Goal: Register for event/course

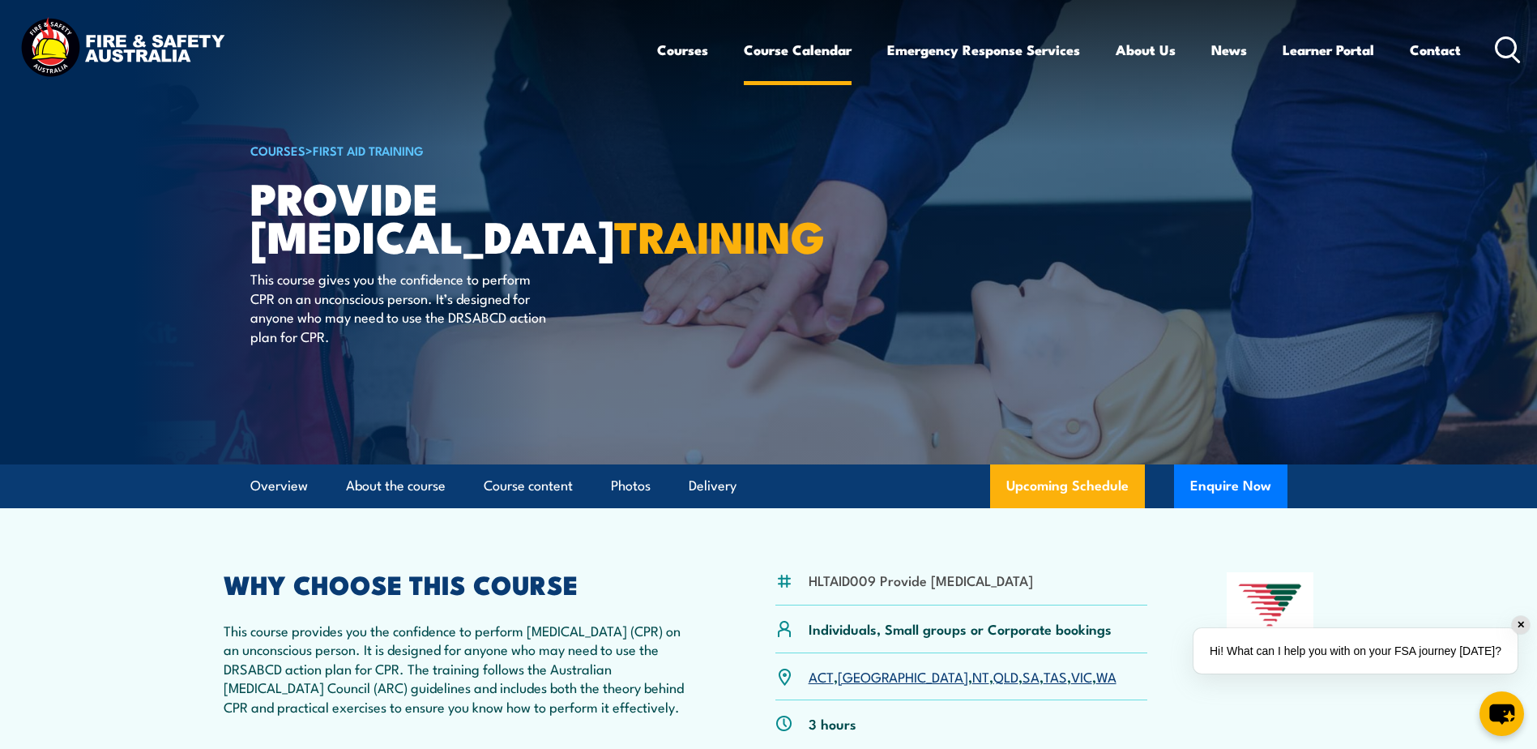
click at [813, 53] on link "Course Calendar" at bounding box center [798, 49] width 108 height 43
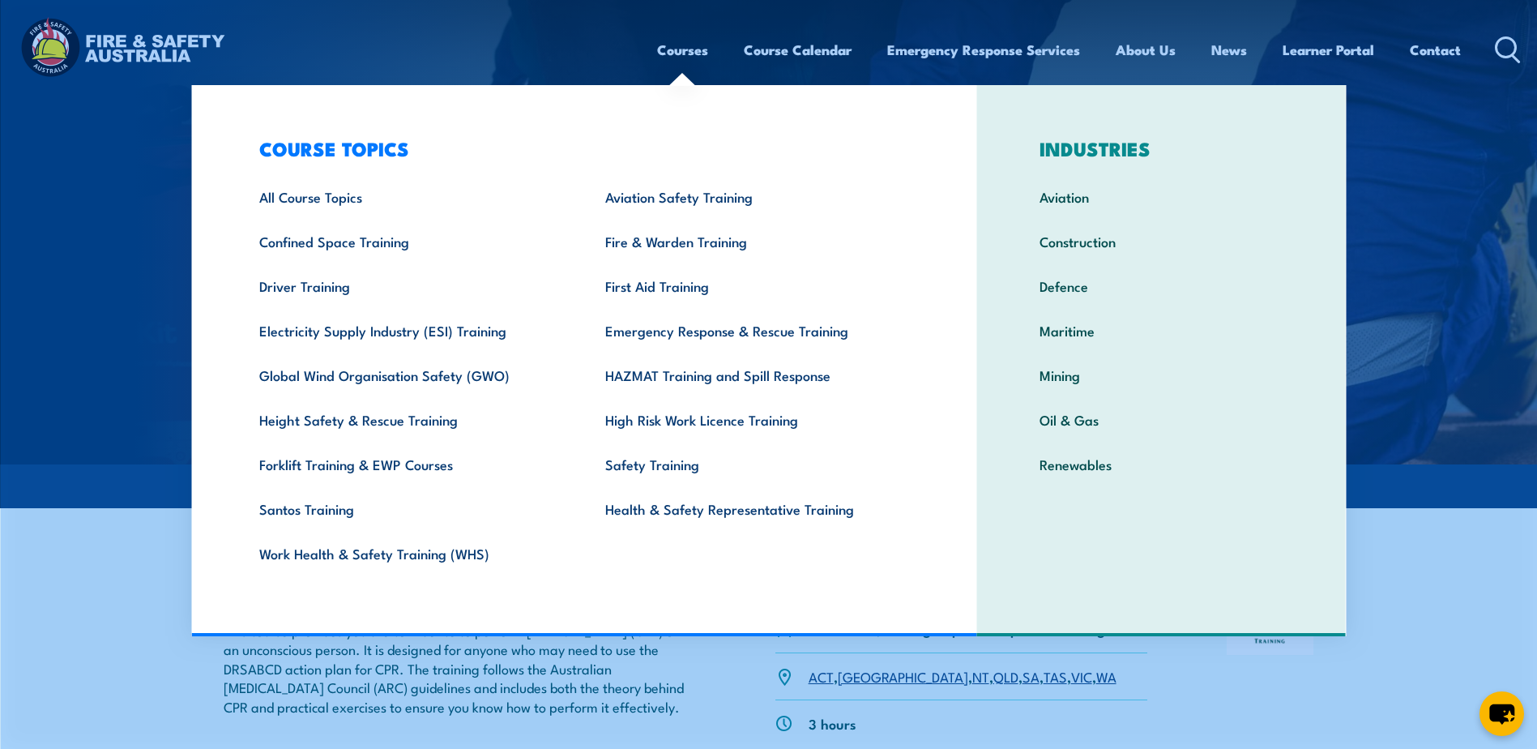
click at [657, 55] on link "Courses" at bounding box center [682, 49] width 51 height 43
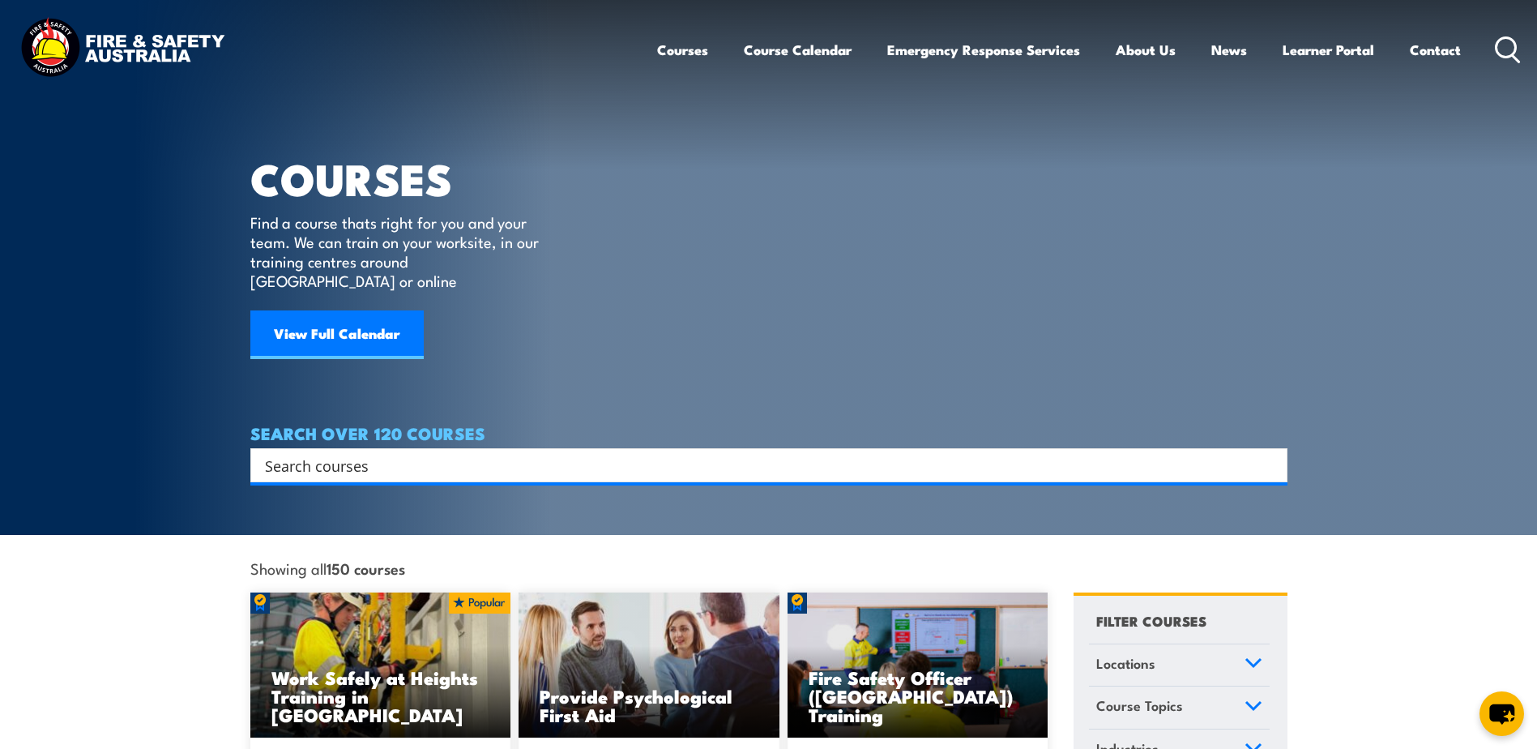
click at [425, 448] on div "Search" at bounding box center [768, 465] width 1037 height 34
click at [425, 453] on input "Search input" at bounding box center [758, 465] width 987 height 24
type input "CPR"
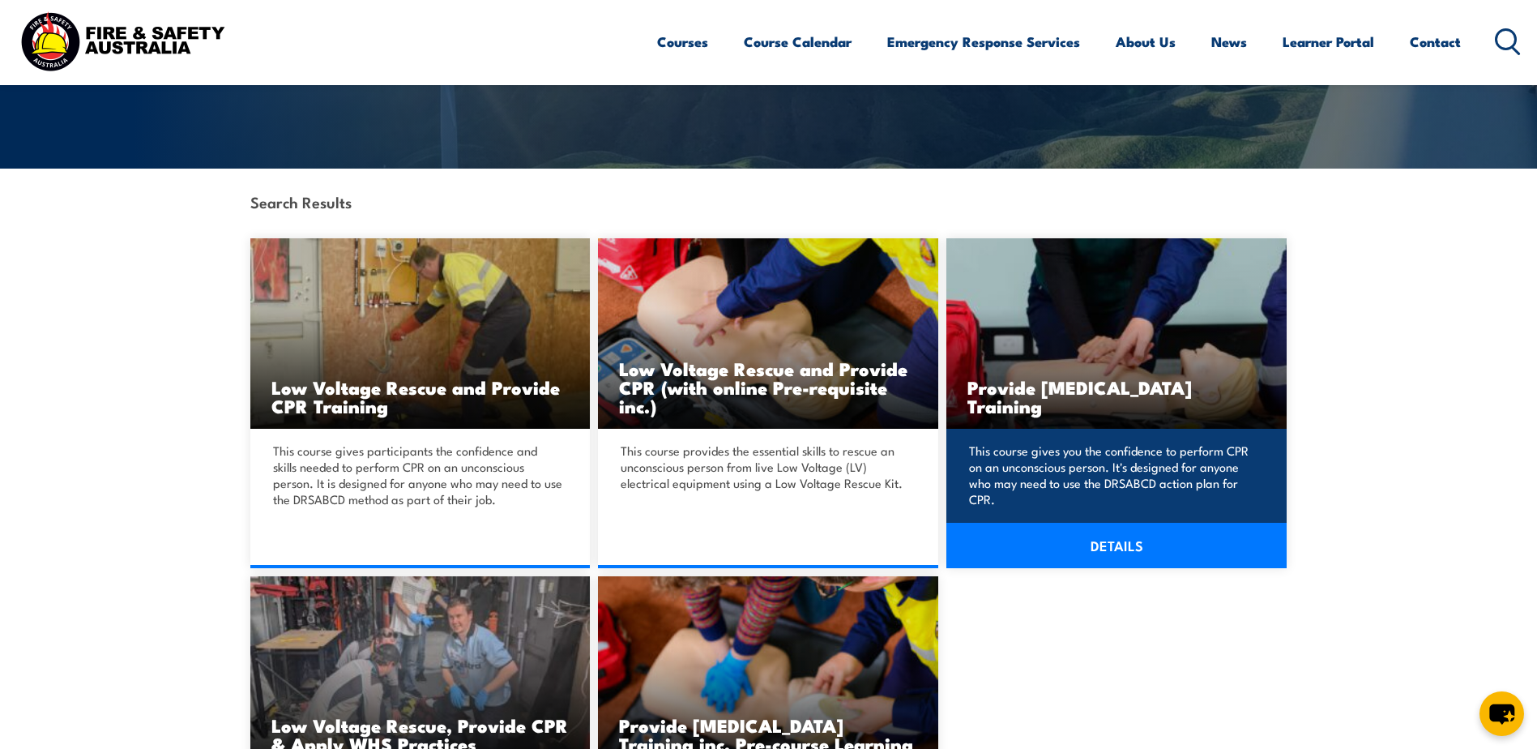
scroll to position [324, 0]
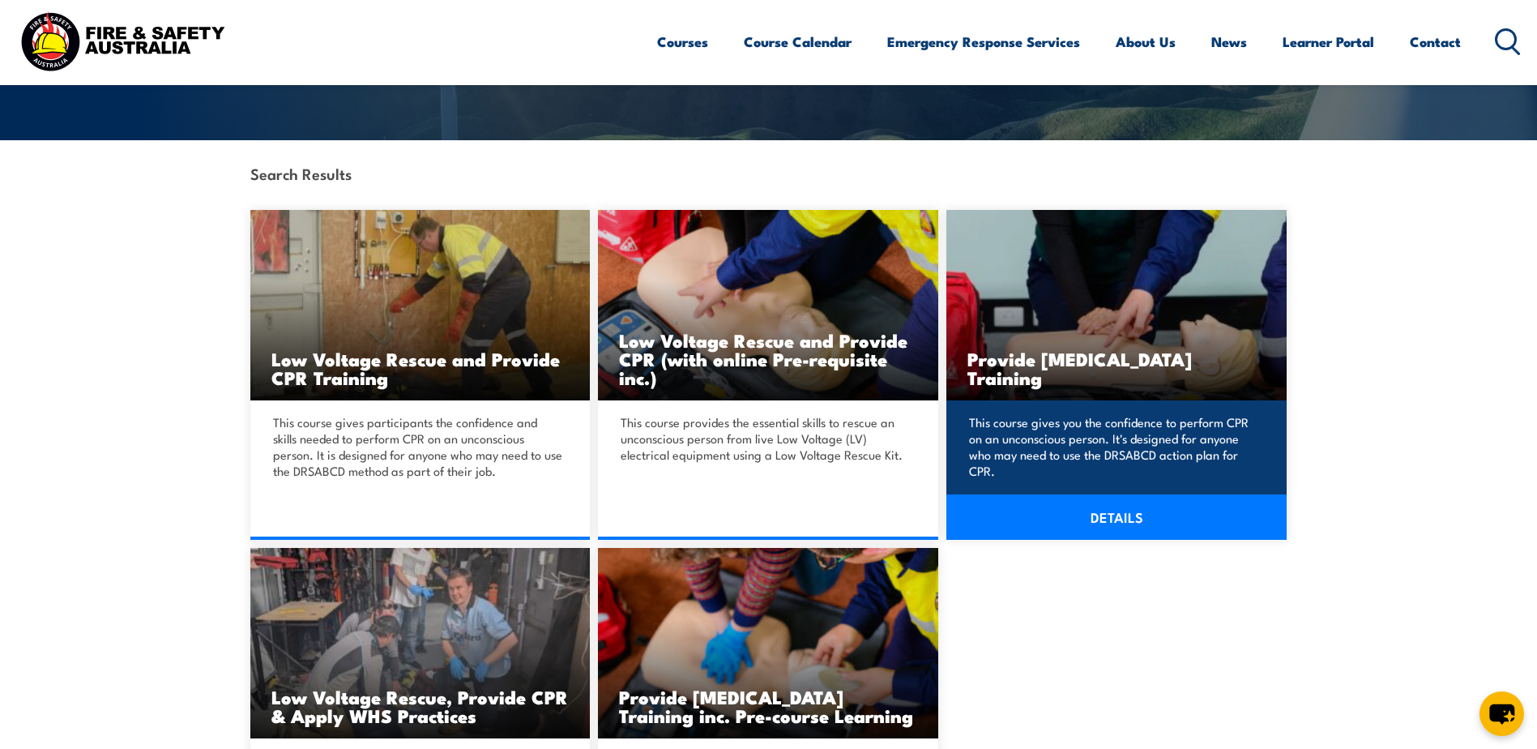
click at [1105, 349] on h3 "Provide Cardiopulmonary Resuscitation Training" at bounding box center [1116, 367] width 298 height 37
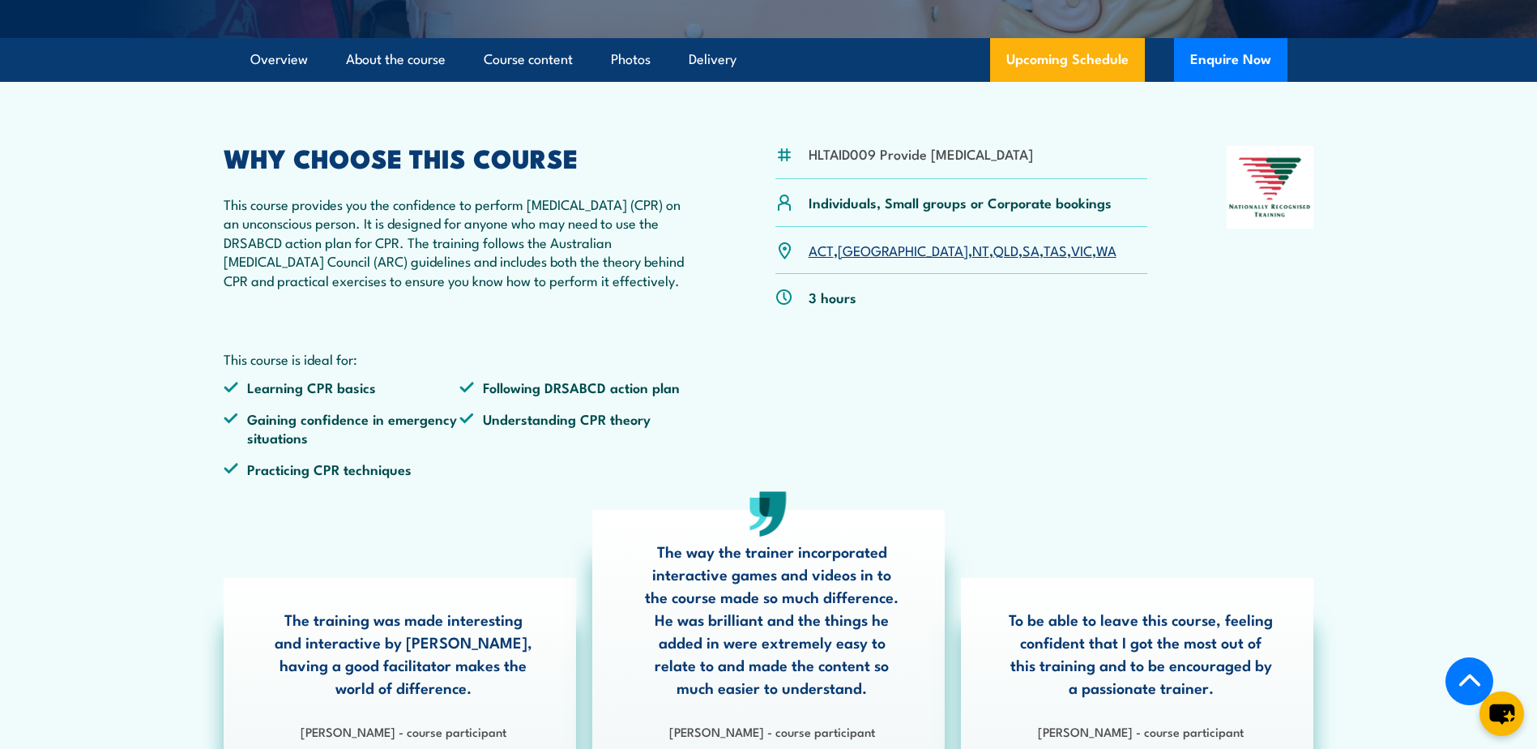
scroll to position [162, 0]
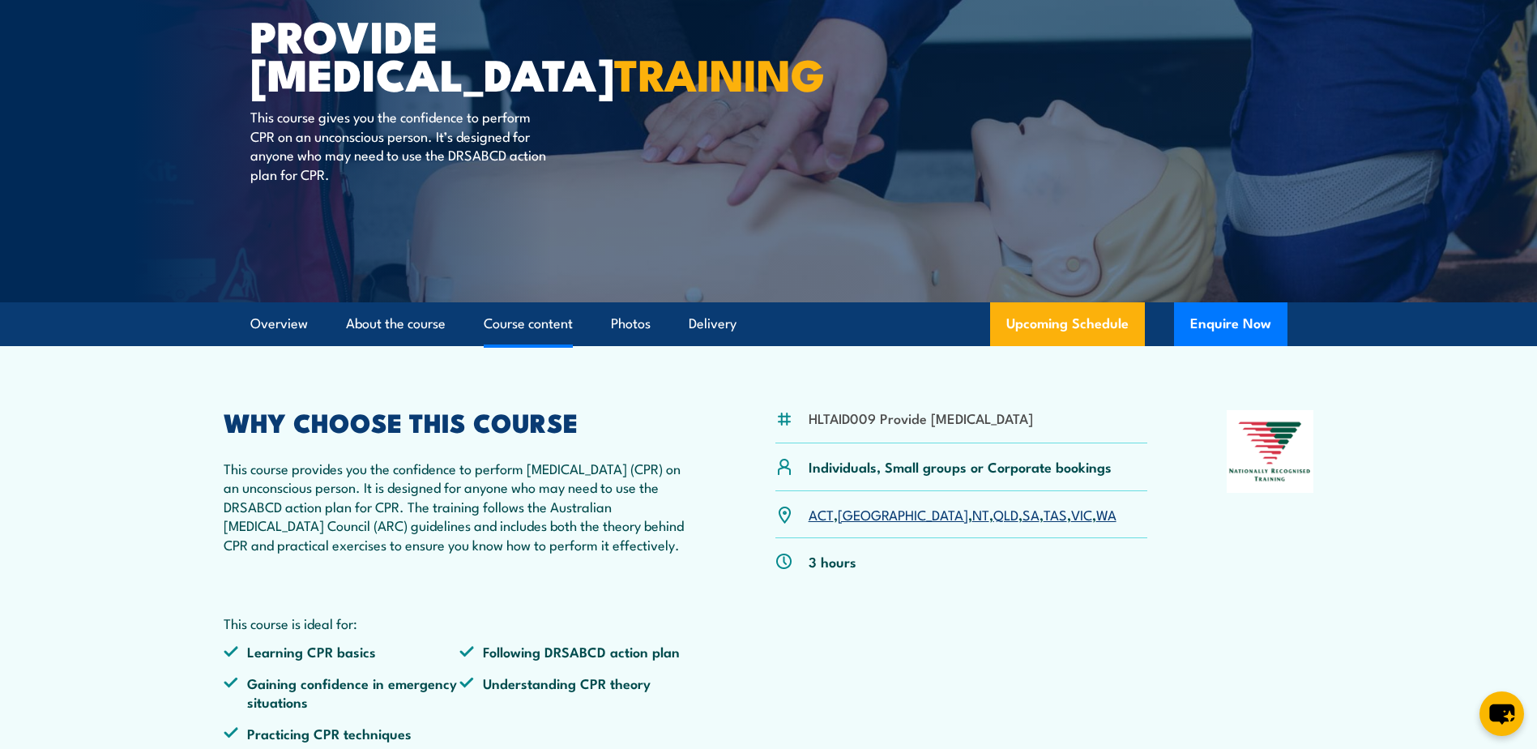
click at [538, 345] on link "Course content" at bounding box center [528, 323] width 89 height 43
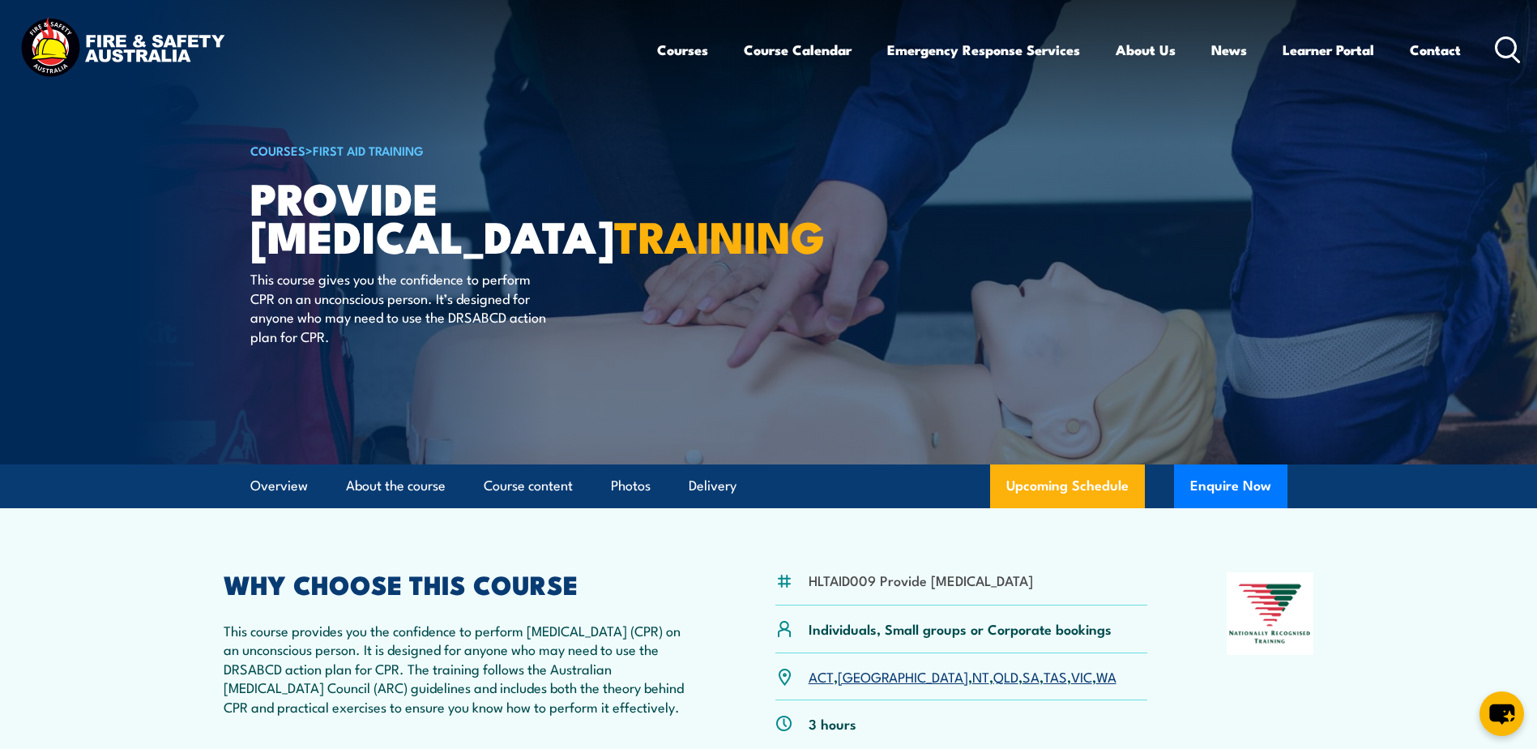
click at [1493, 40] on div "Courses Course Calendar Emergency Response Services Services Overview Emergency…" at bounding box center [1089, 50] width 865 height 70
click at [1501, 52] on icon at bounding box center [1508, 49] width 26 height 27
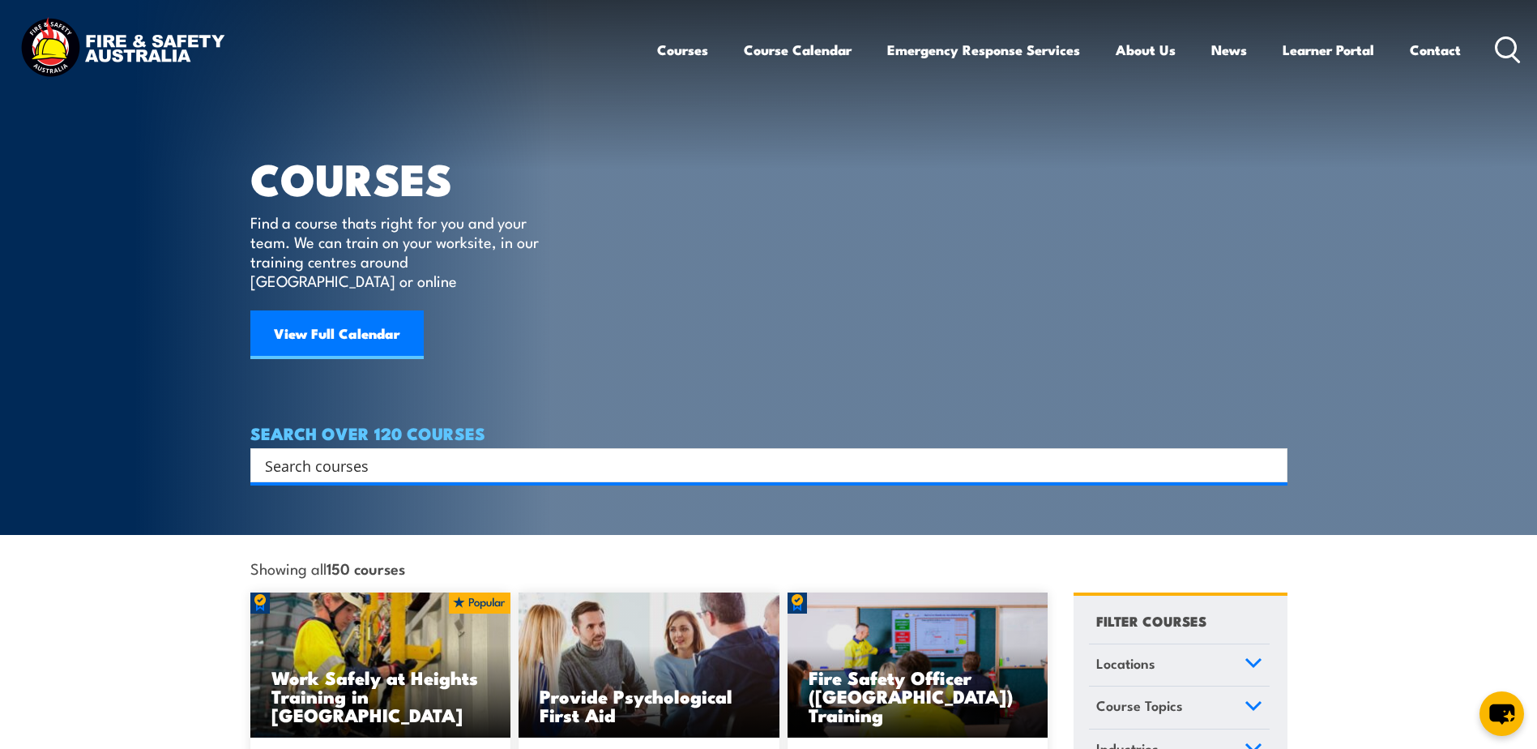
click at [539, 455] on input "Search input" at bounding box center [758, 465] width 987 height 24
type input "CPR"
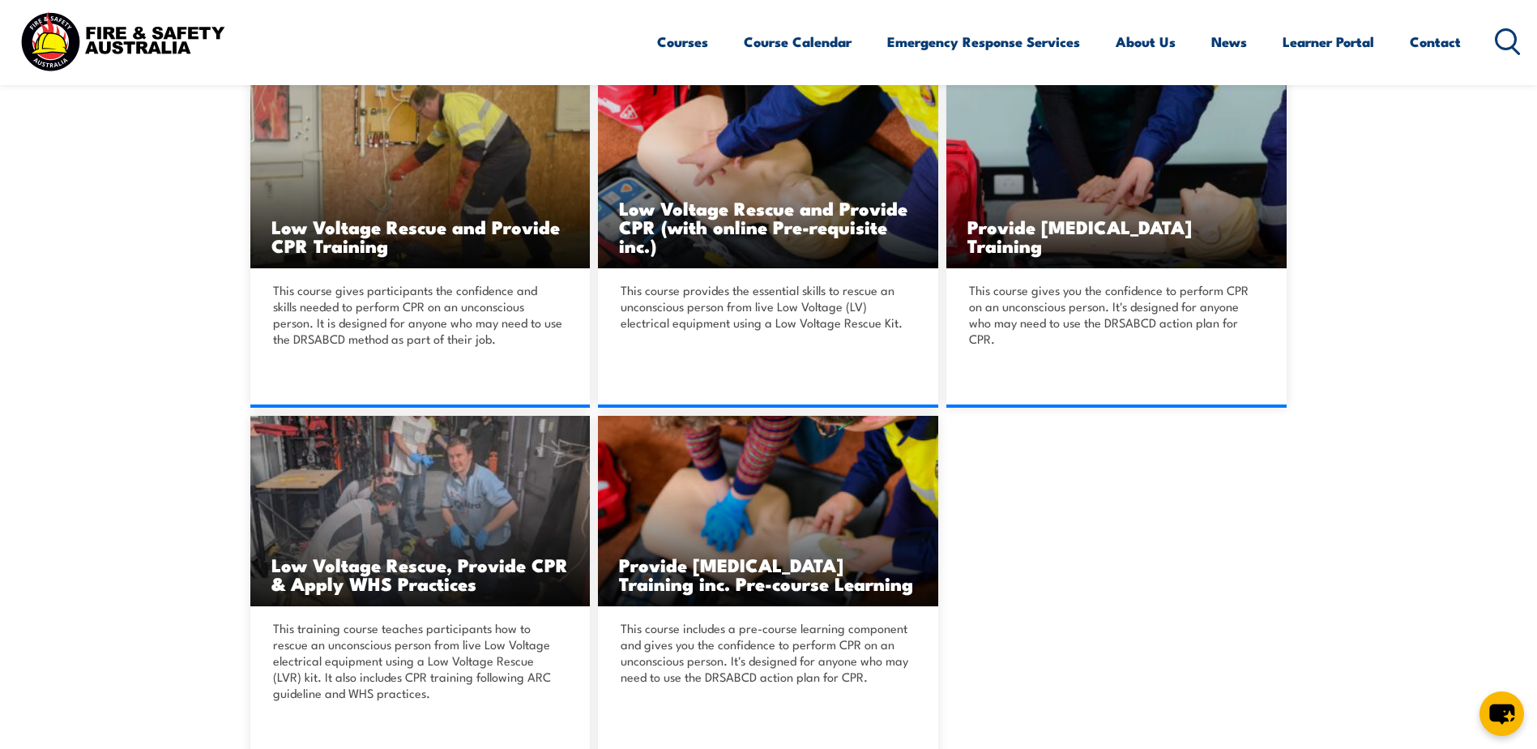
scroll to position [405, 0]
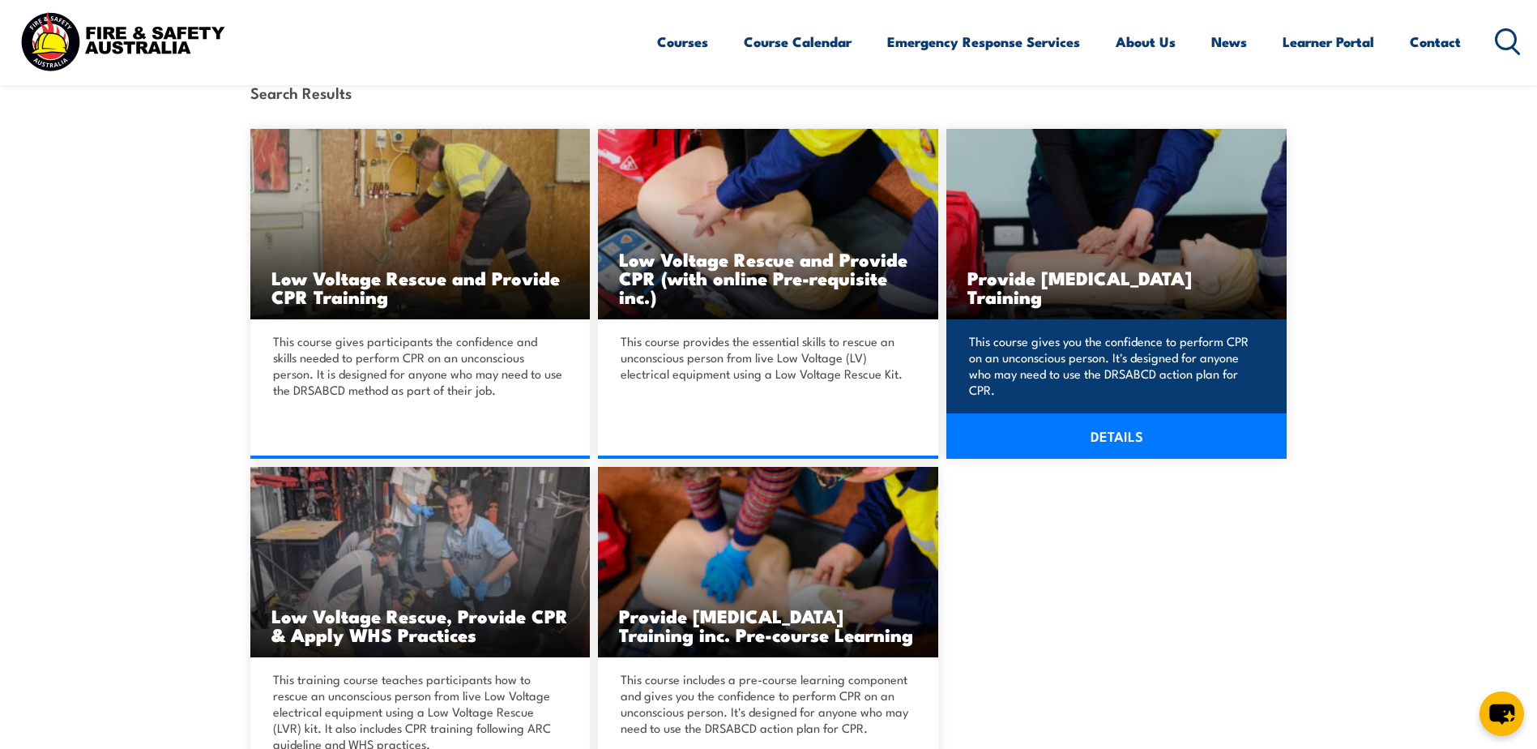
click at [1190, 237] on img at bounding box center [1116, 224] width 340 height 190
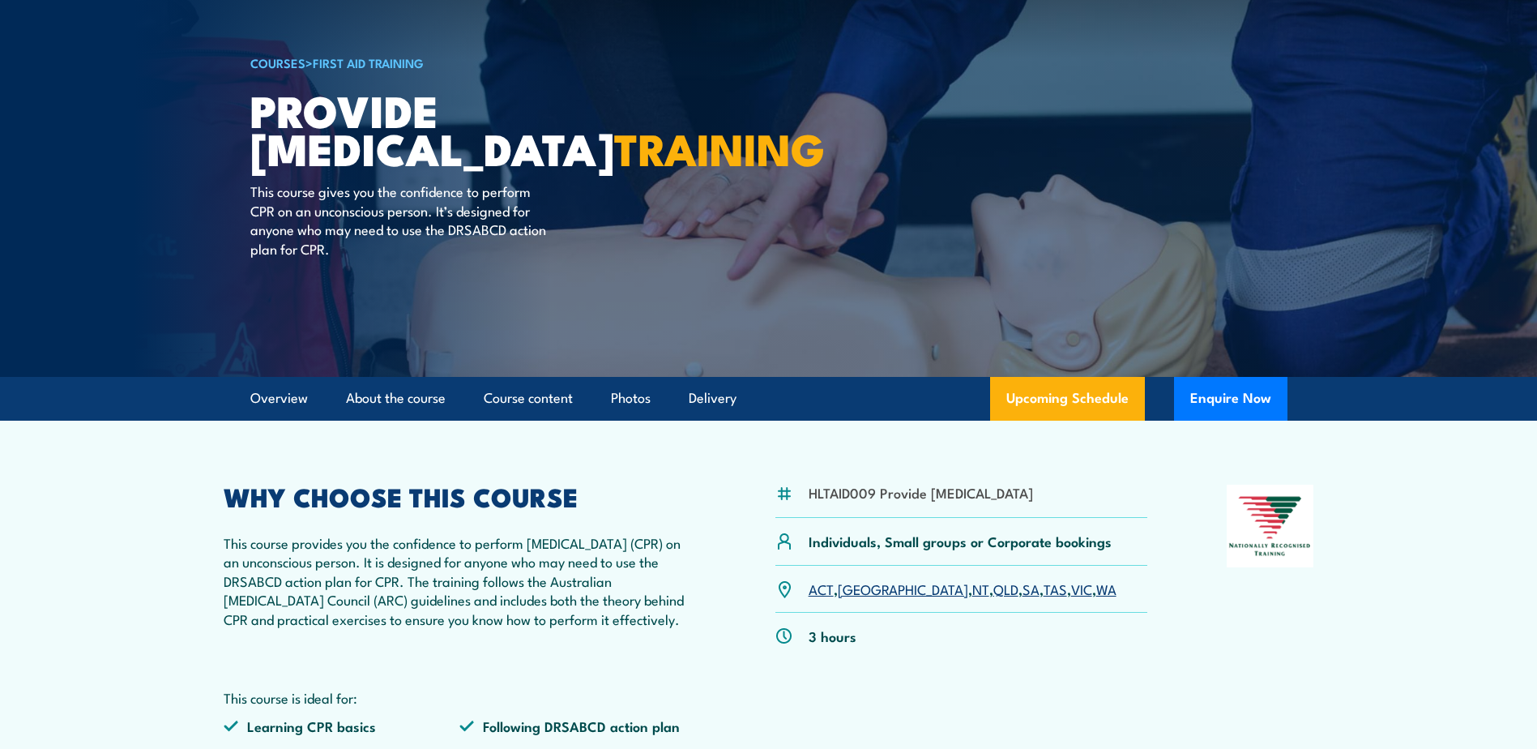
scroll to position [243, 0]
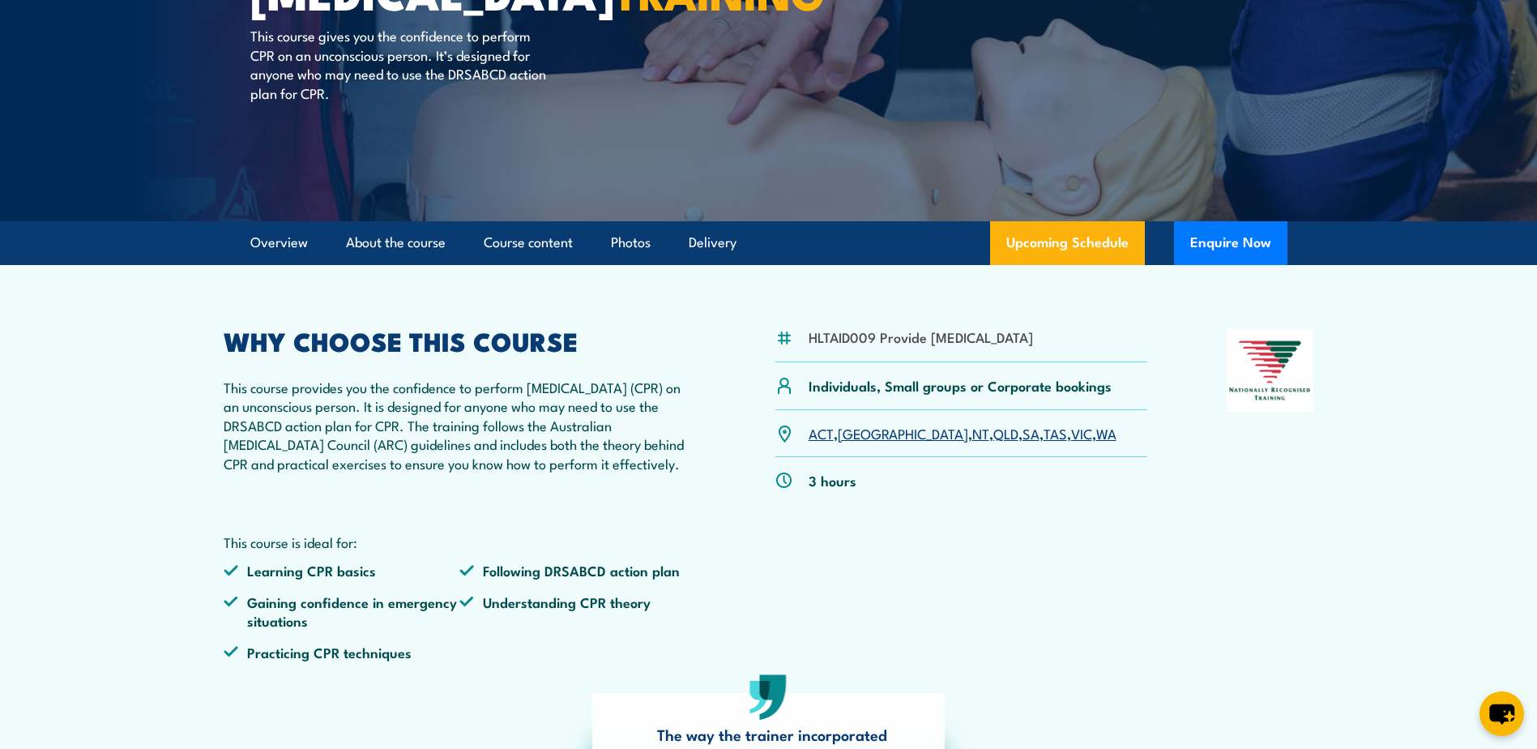
click at [1071, 442] on link "VIC" at bounding box center [1081, 432] width 21 height 19
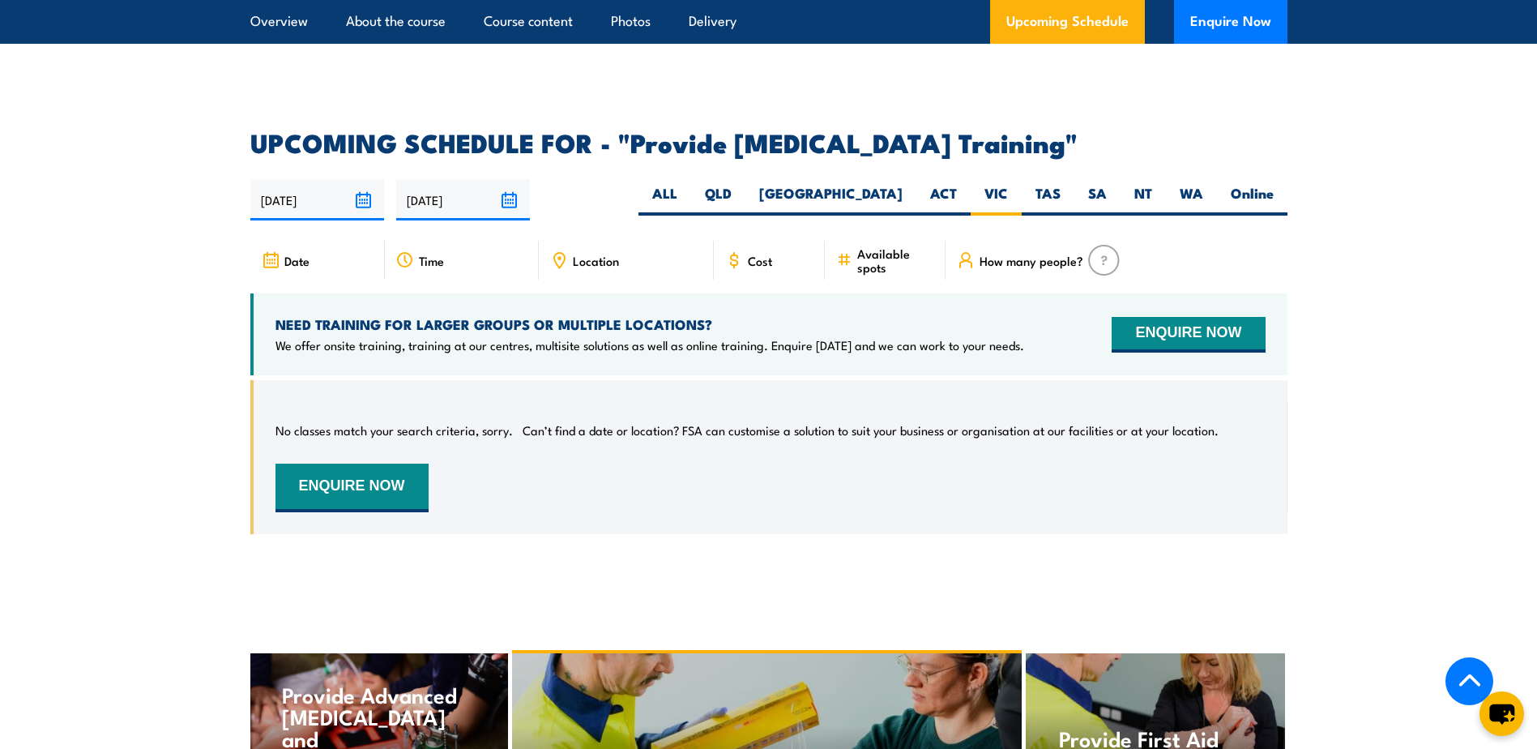
scroll to position [2753, 0]
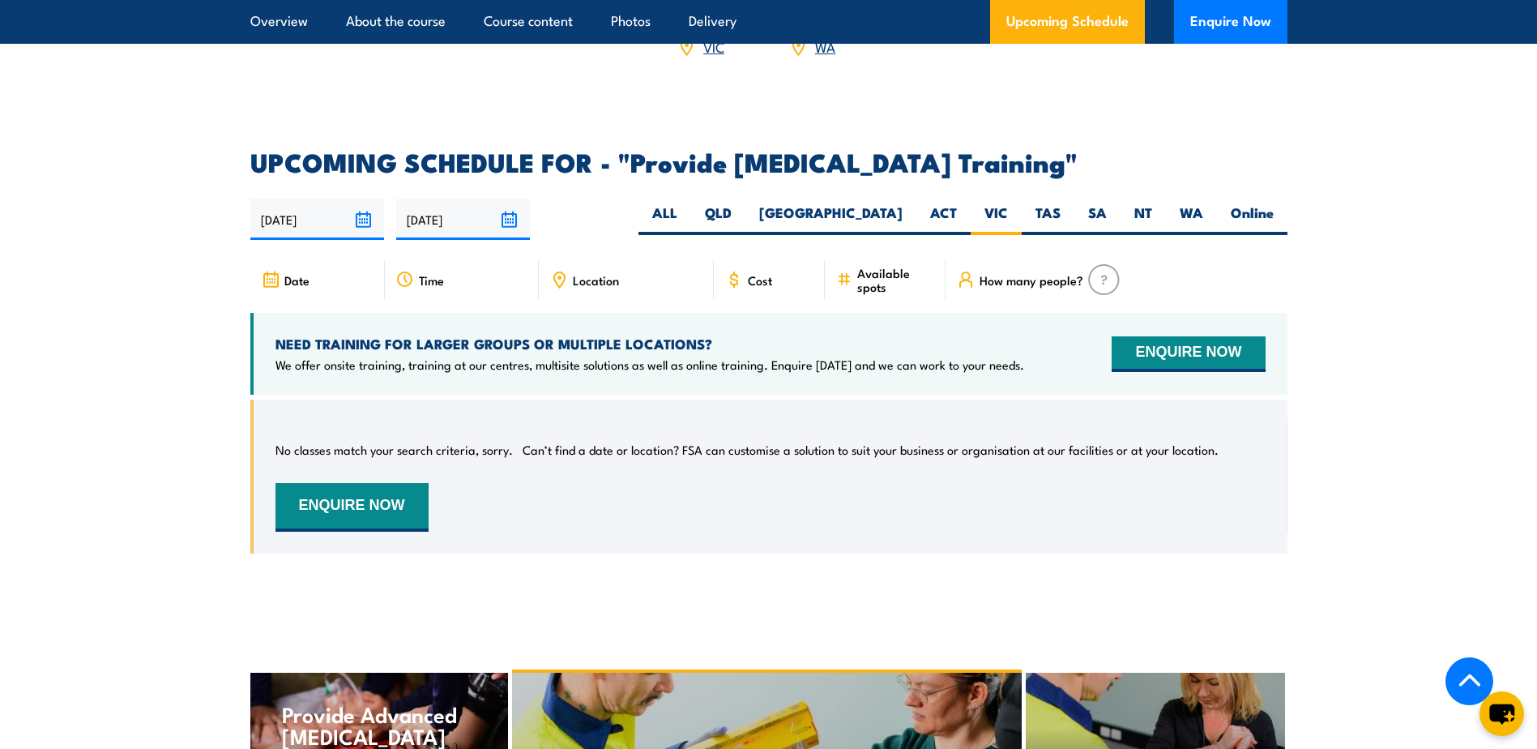
click at [378, 224] on input "[DATE]" at bounding box center [317, 219] width 134 height 41
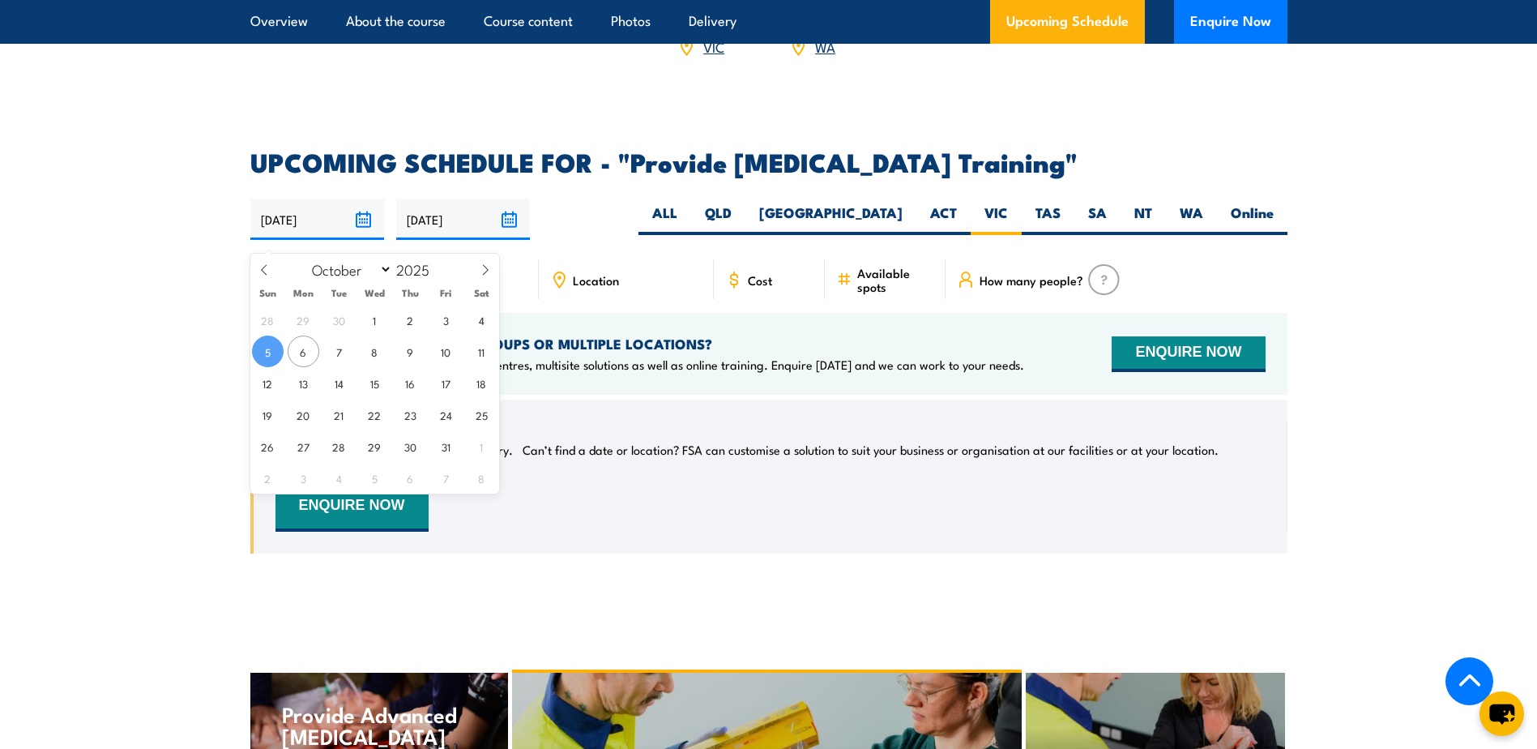
click at [264, 359] on span "5" at bounding box center [268, 351] width 32 height 32
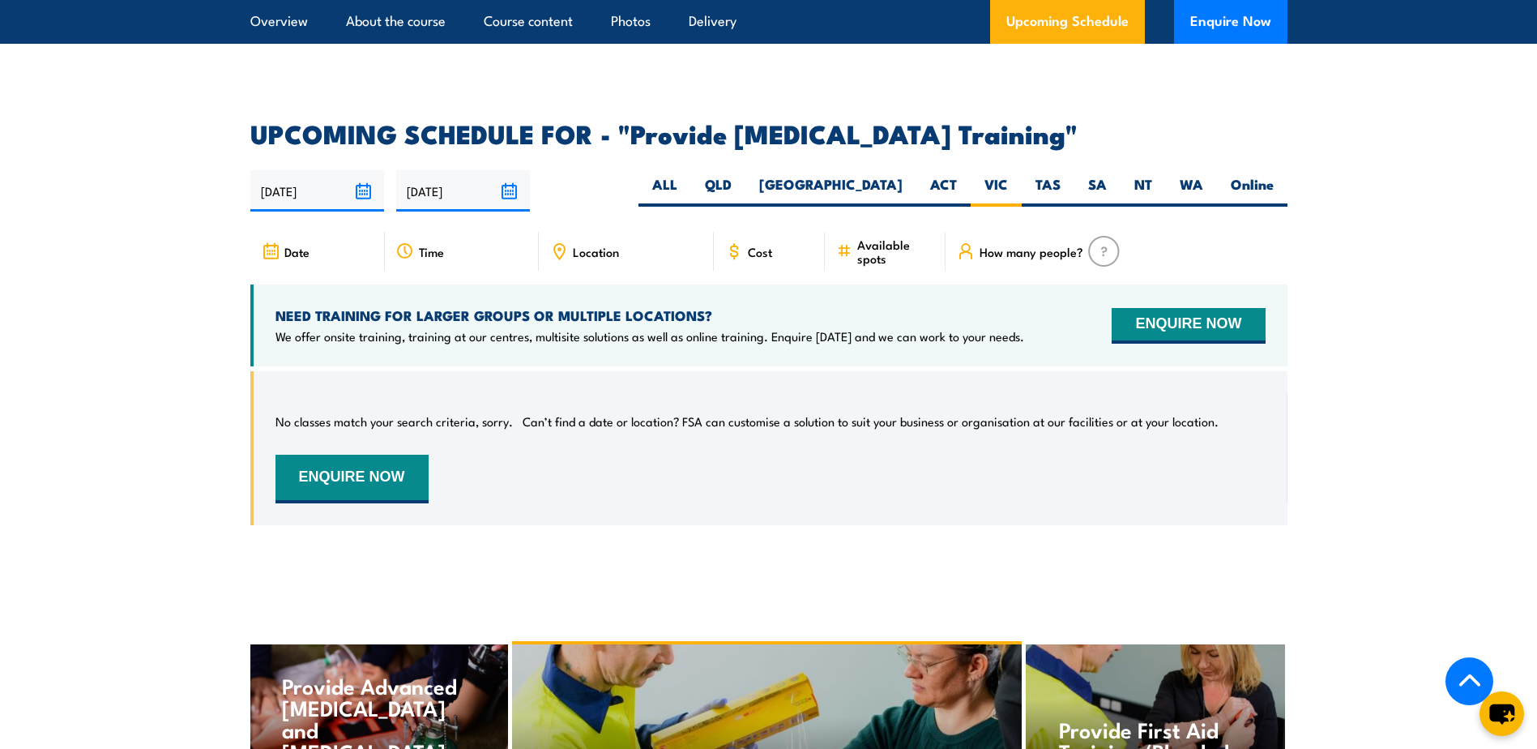
scroll to position [2753, 0]
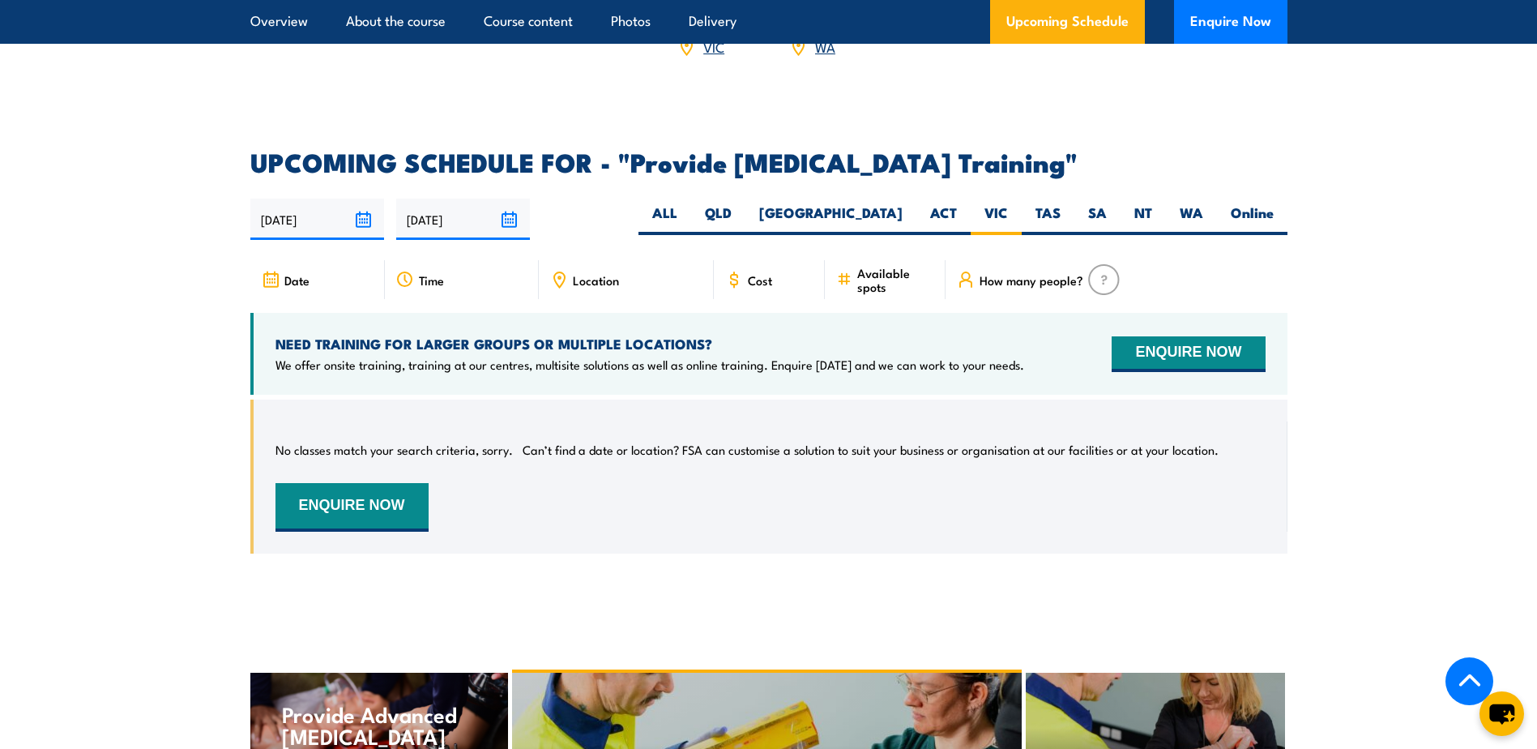
click at [508, 237] on input "[DATE]" at bounding box center [463, 219] width 134 height 41
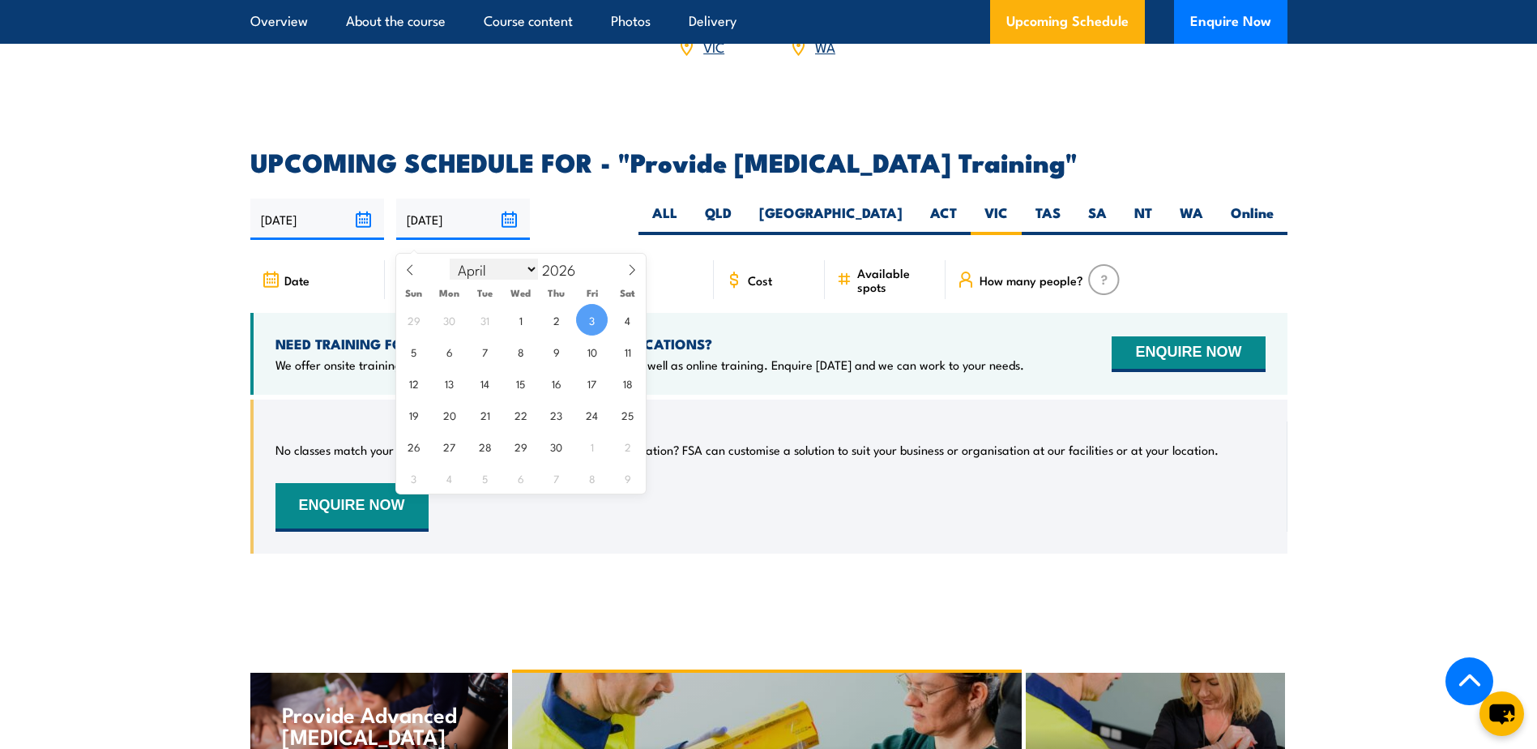
click at [527, 264] on select "January February March April May June July August September October November De…" at bounding box center [494, 268] width 88 height 21
click at [451, 258] on select "January February March April May June July August September October November De…" at bounding box center [494, 268] width 88 height 21
click at [518, 276] on select "January February March April May June July August September October November De…" at bounding box center [494, 268] width 88 height 21
click at [451, 258] on select "January February March April May June July August September October November De…" at bounding box center [494, 268] width 88 height 21
click at [630, 274] on icon at bounding box center [632, 269] width 6 height 11
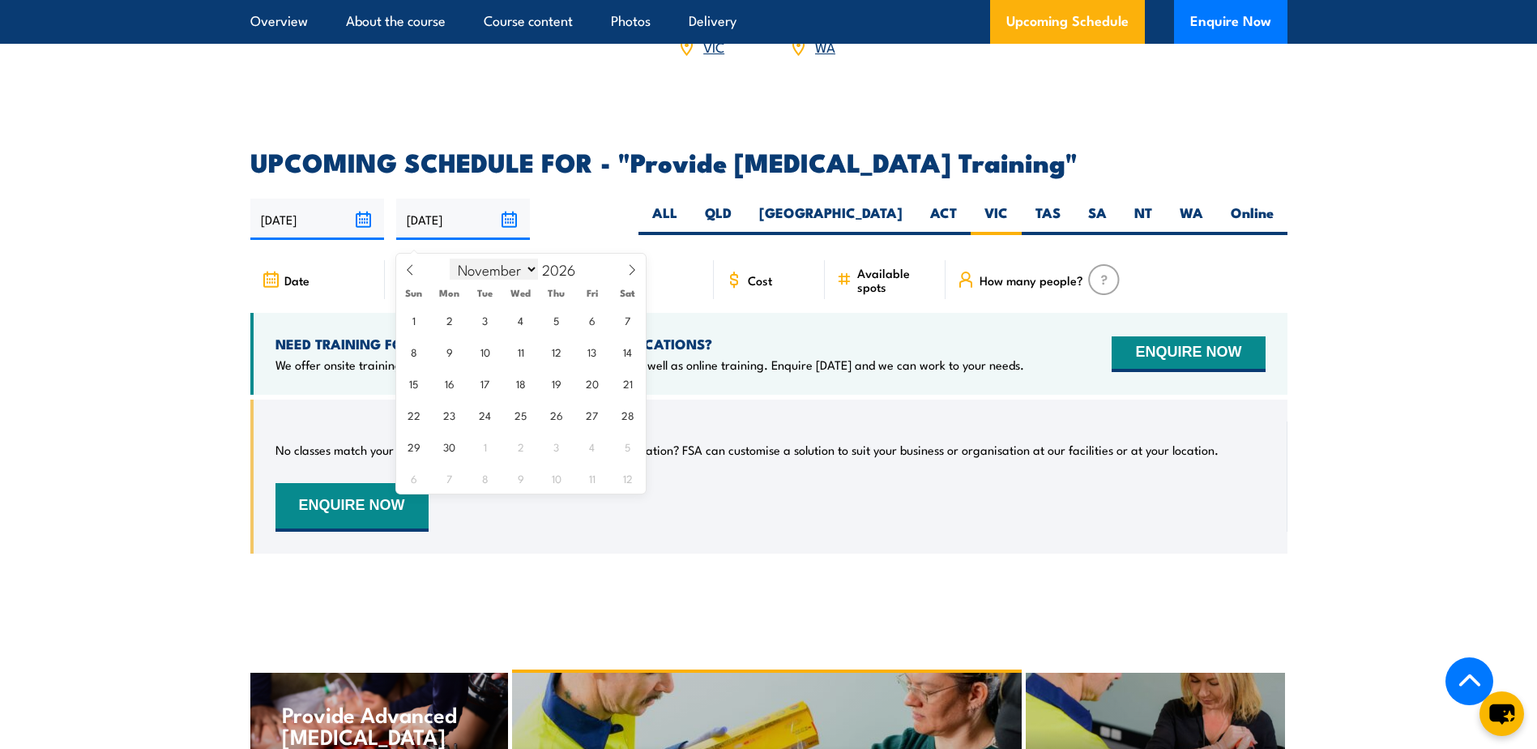
click at [509, 266] on select "January February March April May June July August September October November De…" at bounding box center [494, 268] width 88 height 21
select select "9"
click at [451, 258] on select "January February March April May June July August September October November De…" at bounding box center [494, 268] width 88 height 21
click at [564, 271] on input "2026" at bounding box center [564, 268] width 53 height 19
click at [586, 276] on span at bounding box center [585, 274] width 11 height 10
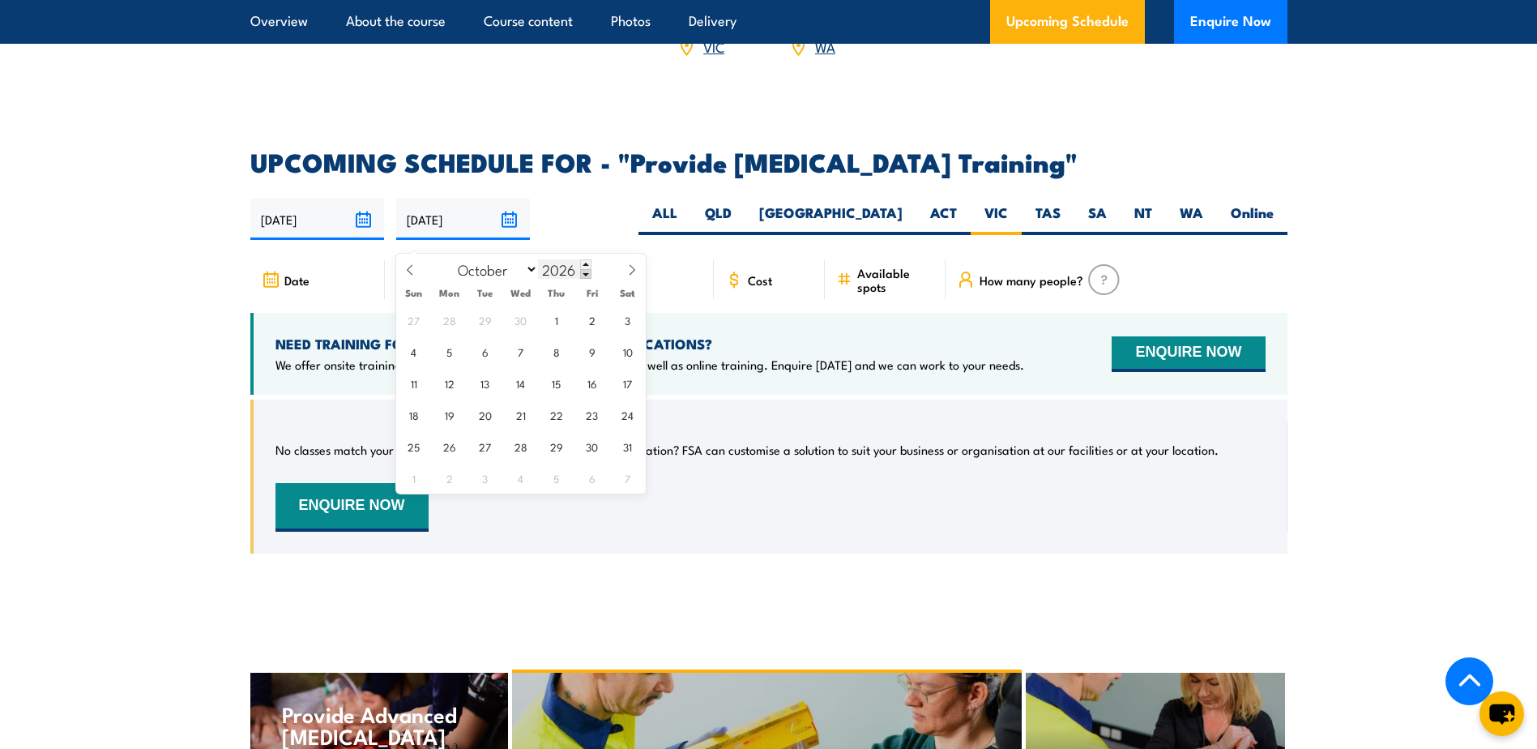
type input "2025"
click at [604, 346] on span "10" at bounding box center [592, 351] width 32 height 32
type input "[DATE]"
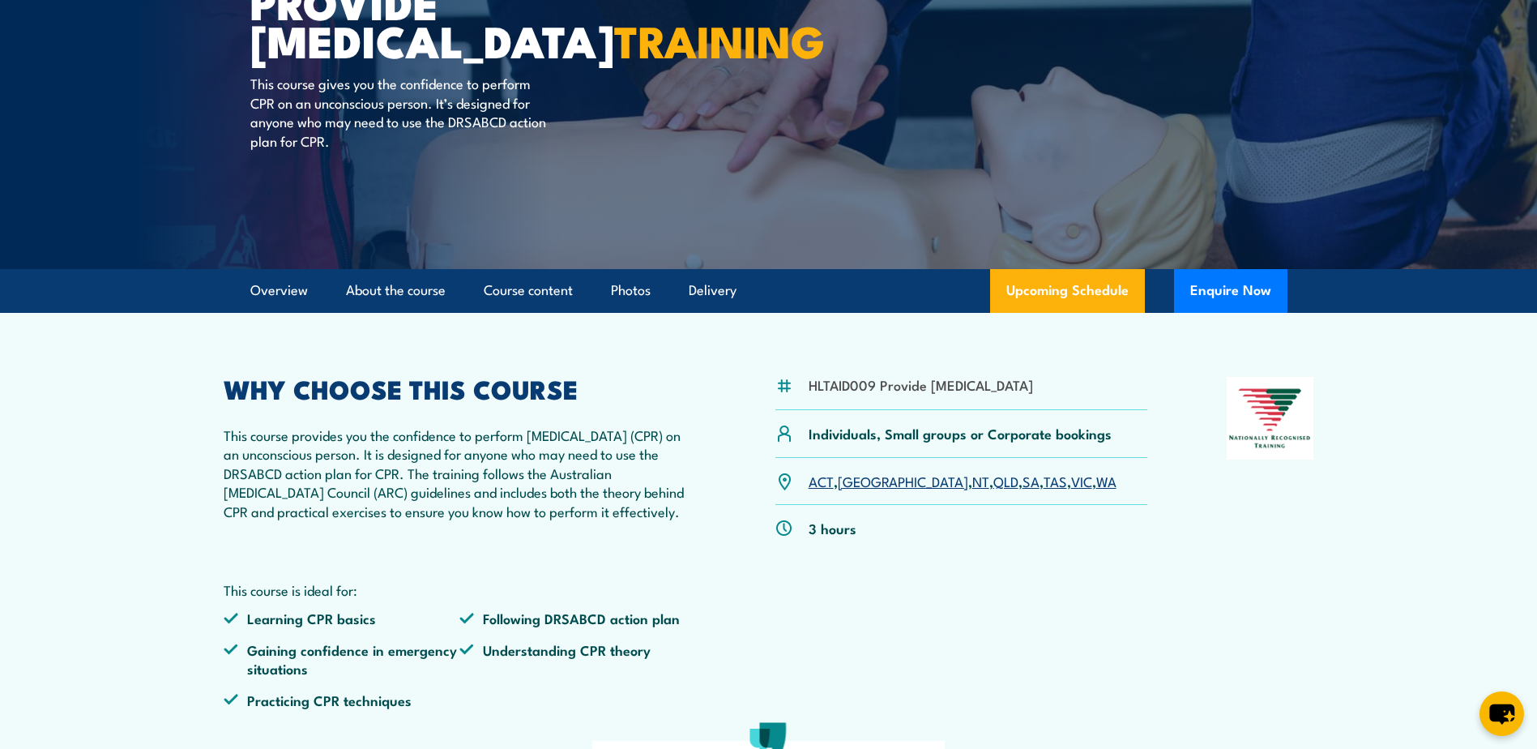
scroll to position [79, 0]
